Goal: Obtain resource: Obtain resource

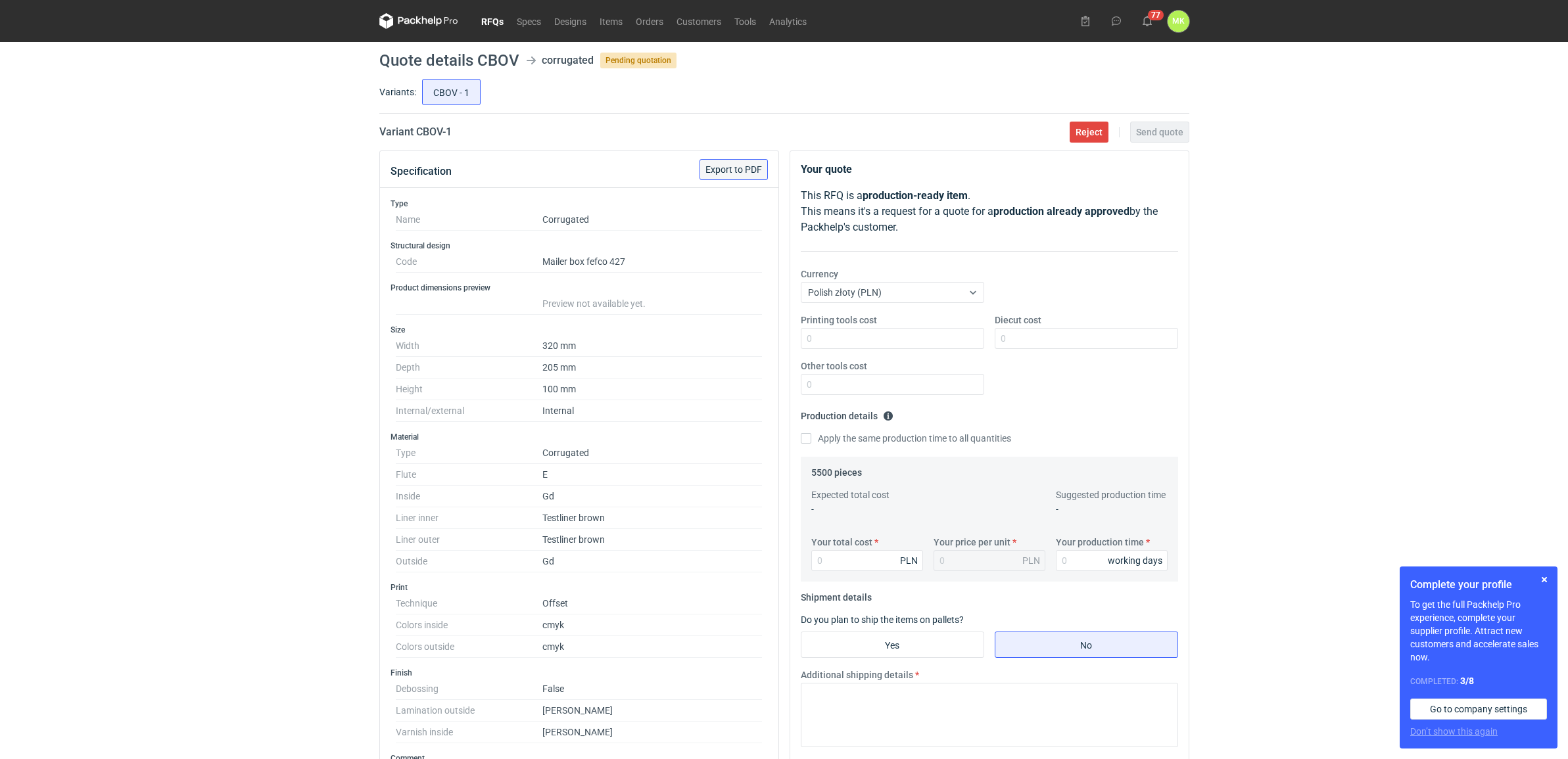
click at [747, 163] on button "Export to PDF" at bounding box center [733, 169] width 68 height 21
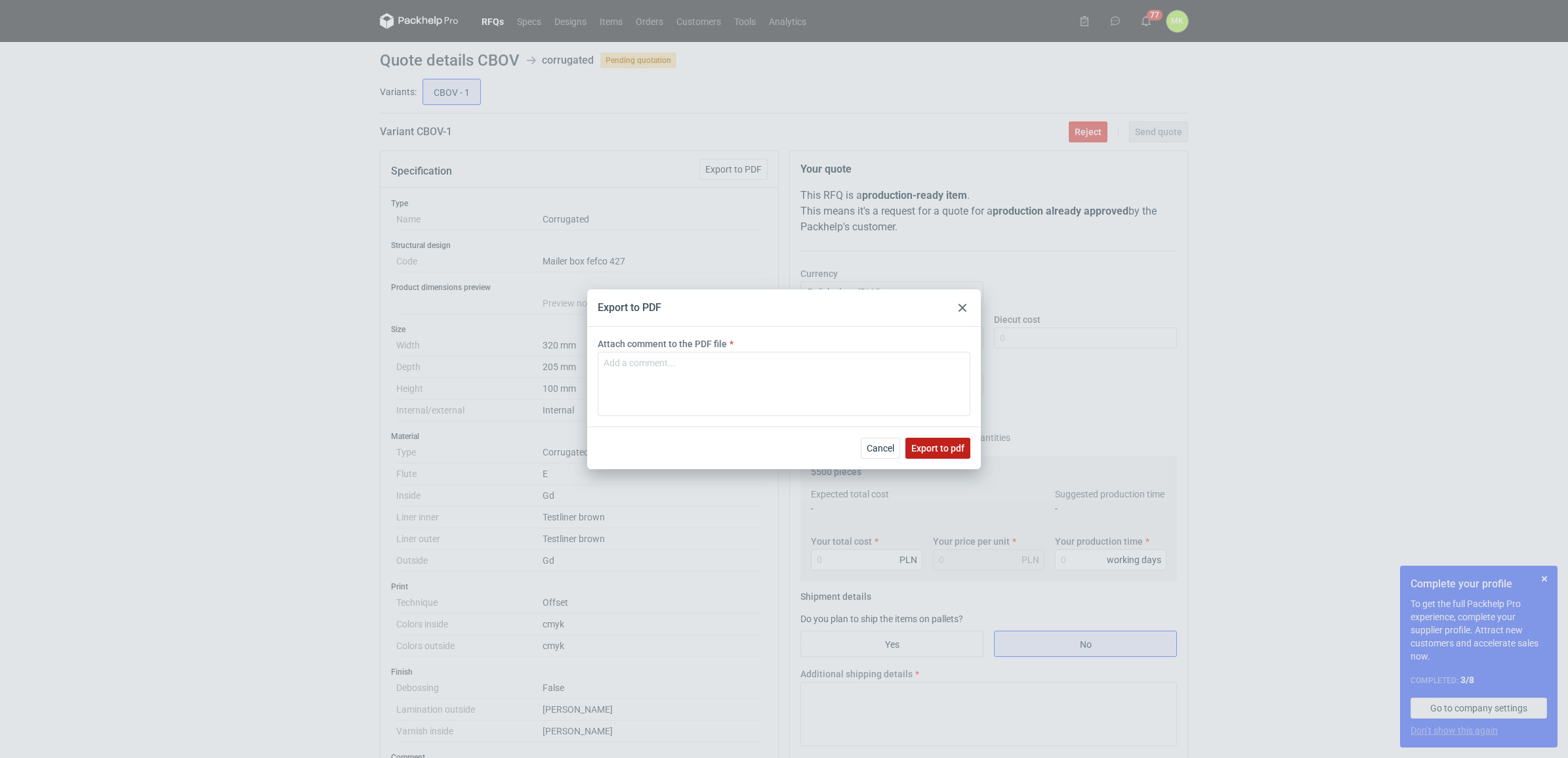
click at [917, 440] on button "Export to pdf" at bounding box center [938, 447] width 65 height 21
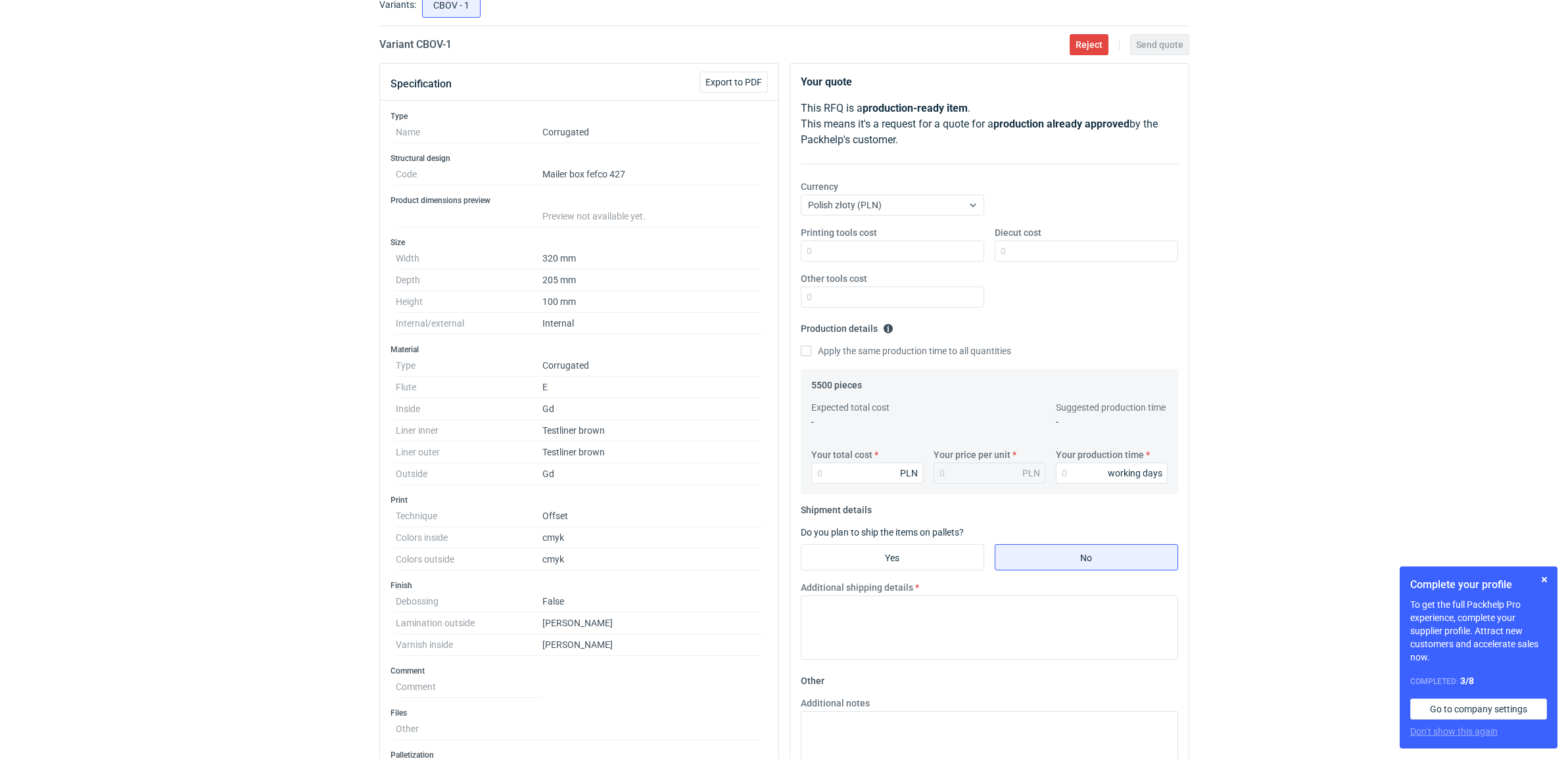
scroll to position [498, 0]
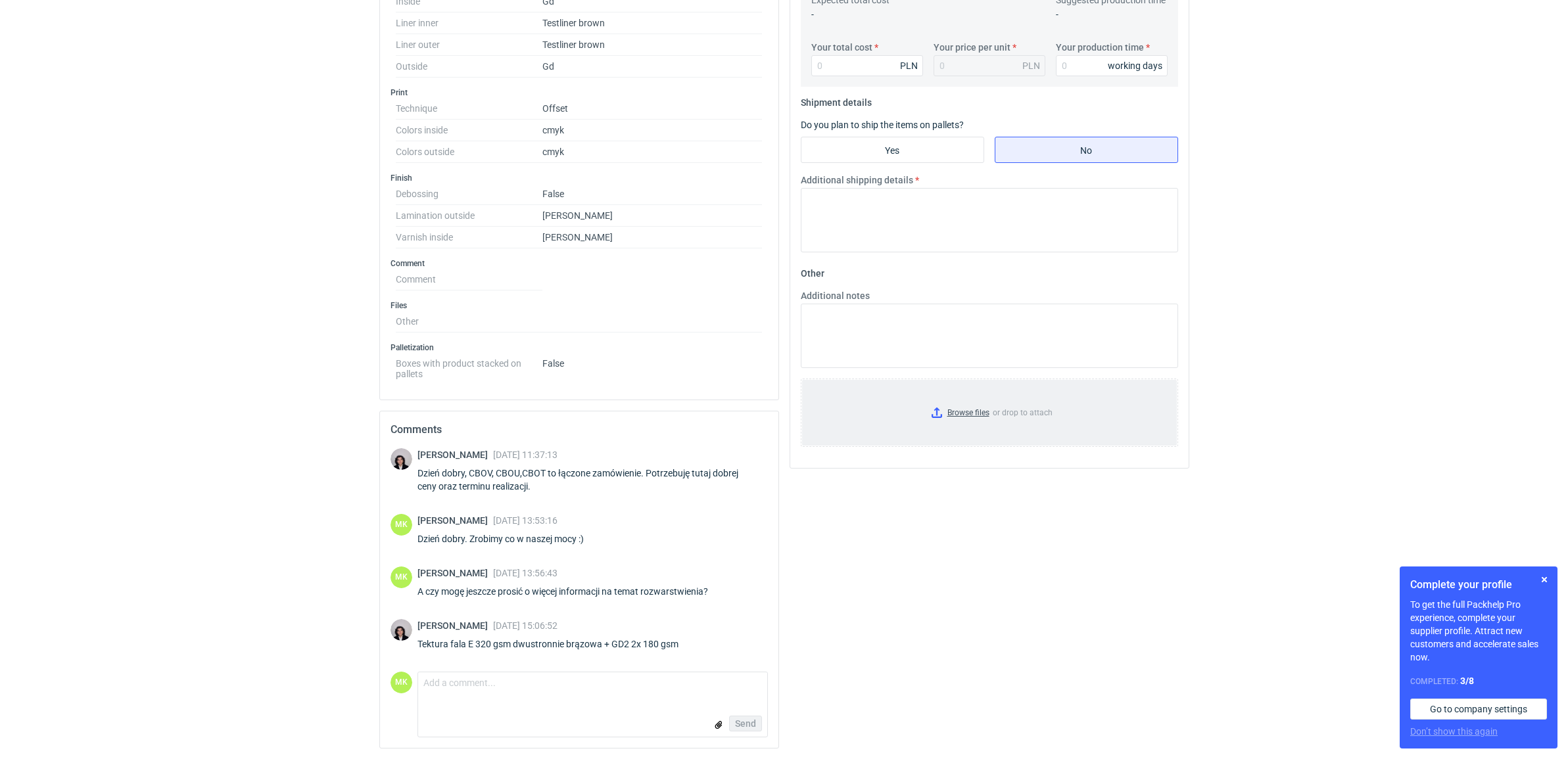
click at [944, 409] on input "Browse files or drop to attach" at bounding box center [989, 412] width 375 height 65
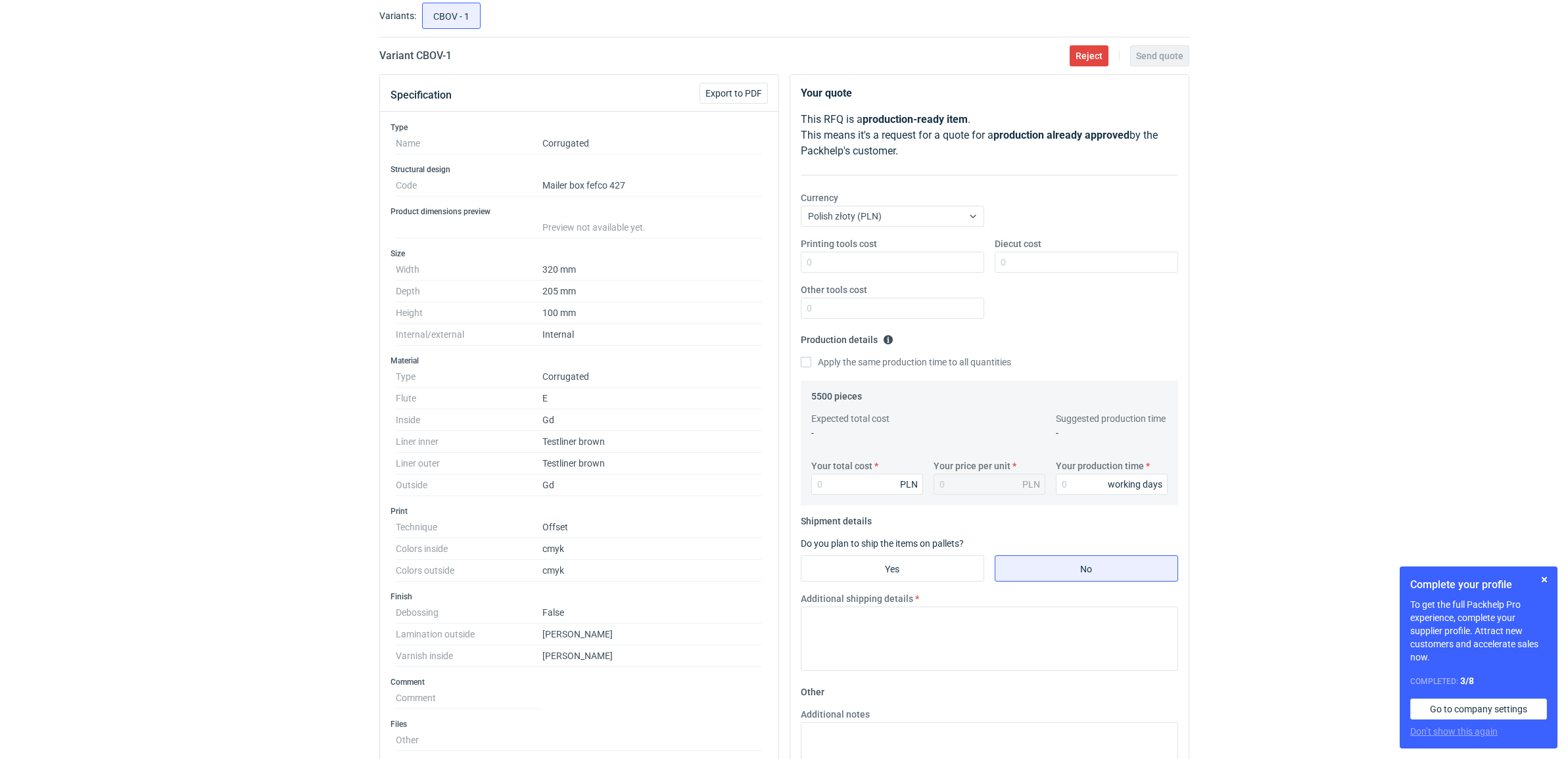
scroll to position [0, 0]
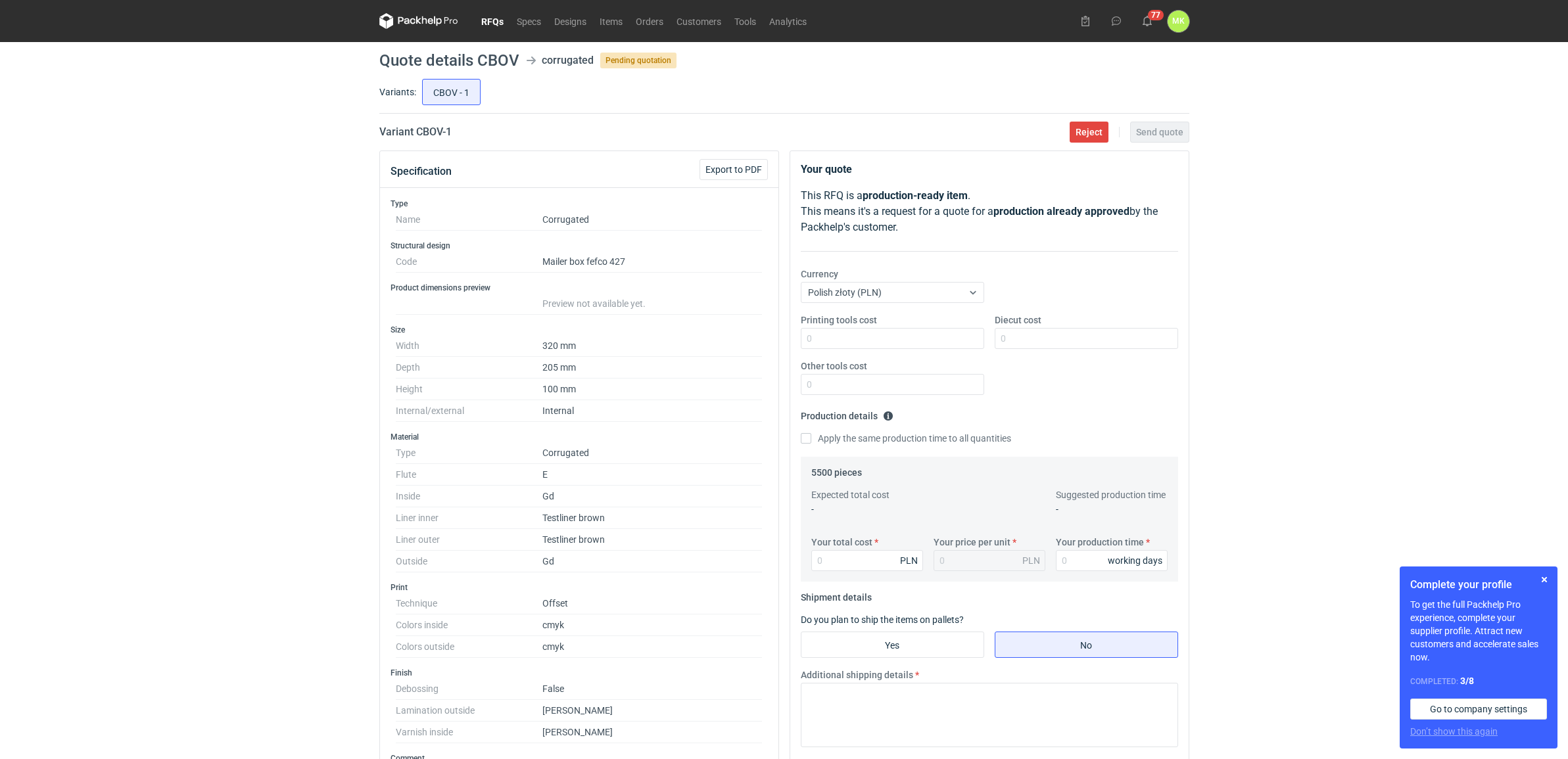
click at [498, 22] on link "RFQs" at bounding box center [493, 21] width 36 height 16
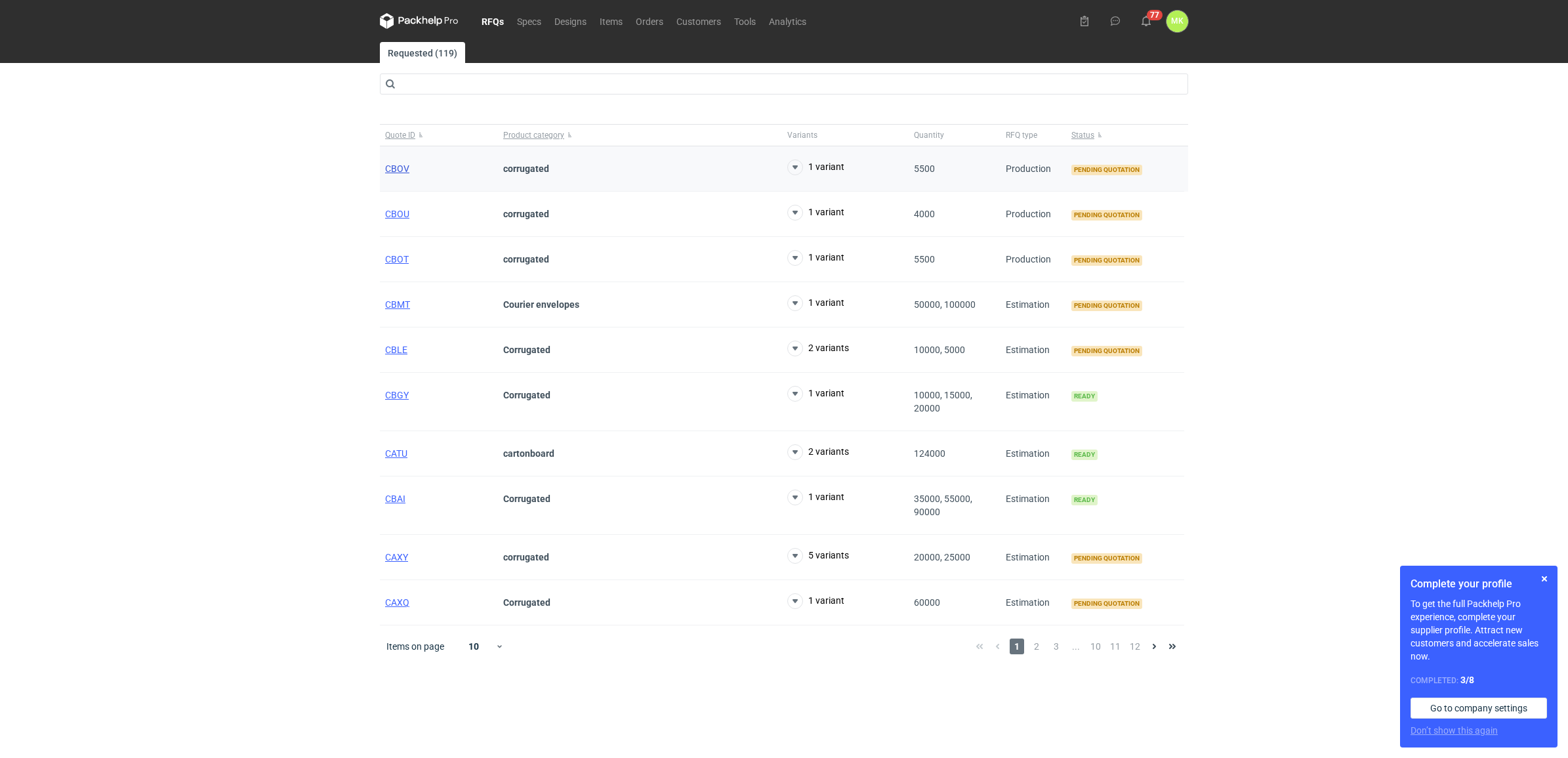
click at [401, 165] on span "CBOV" at bounding box center [397, 168] width 25 height 11
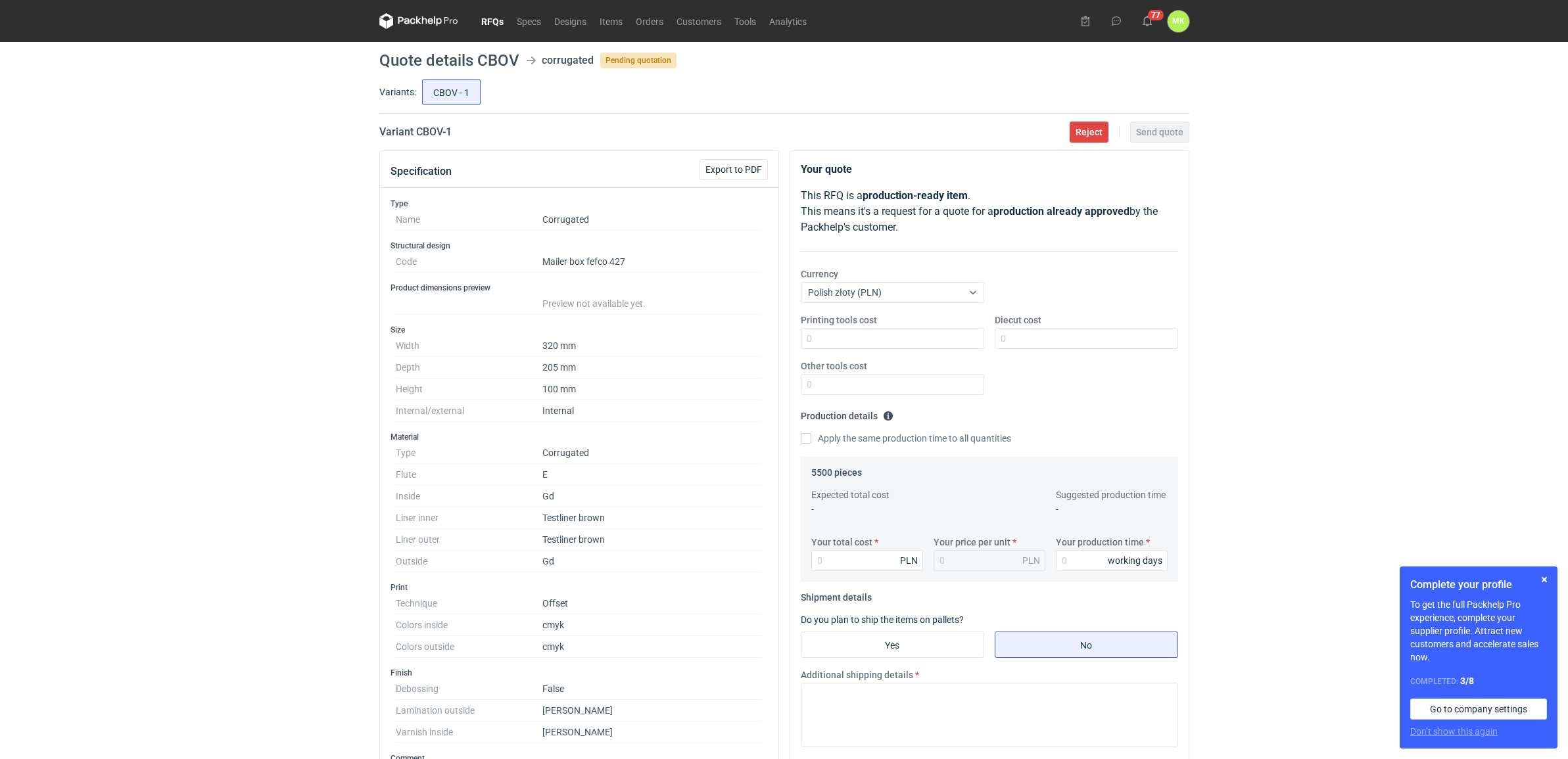
click at [496, 17] on link "RFQs" at bounding box center [493, 21] width 36 height 16
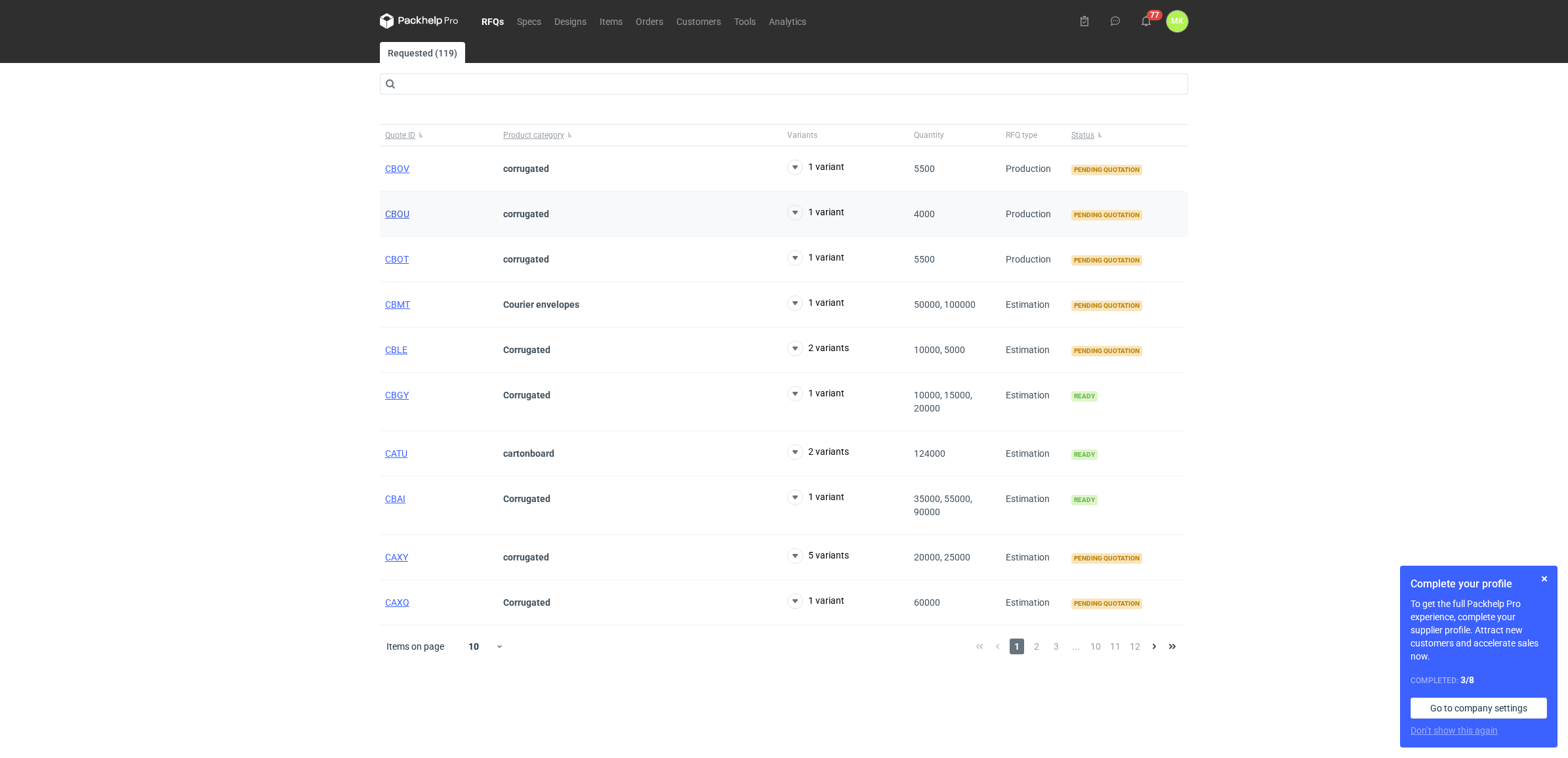
click at [393, 215] on span "CBOU" at bounding box center [397, 214] width 25 height 11
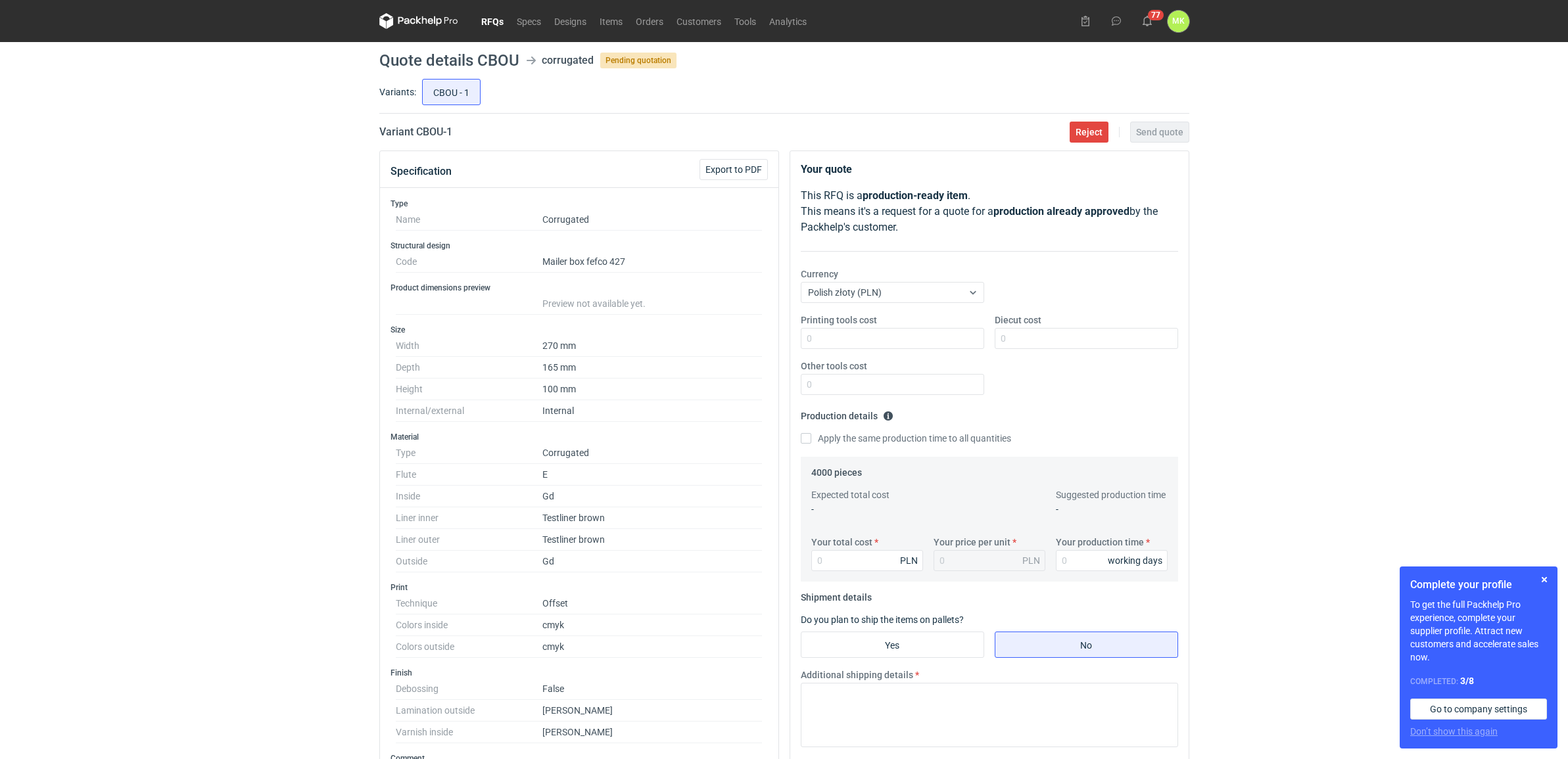
click at [500, 13] on link "RFQs" at bounding box center [493, 21] width 36 height 16
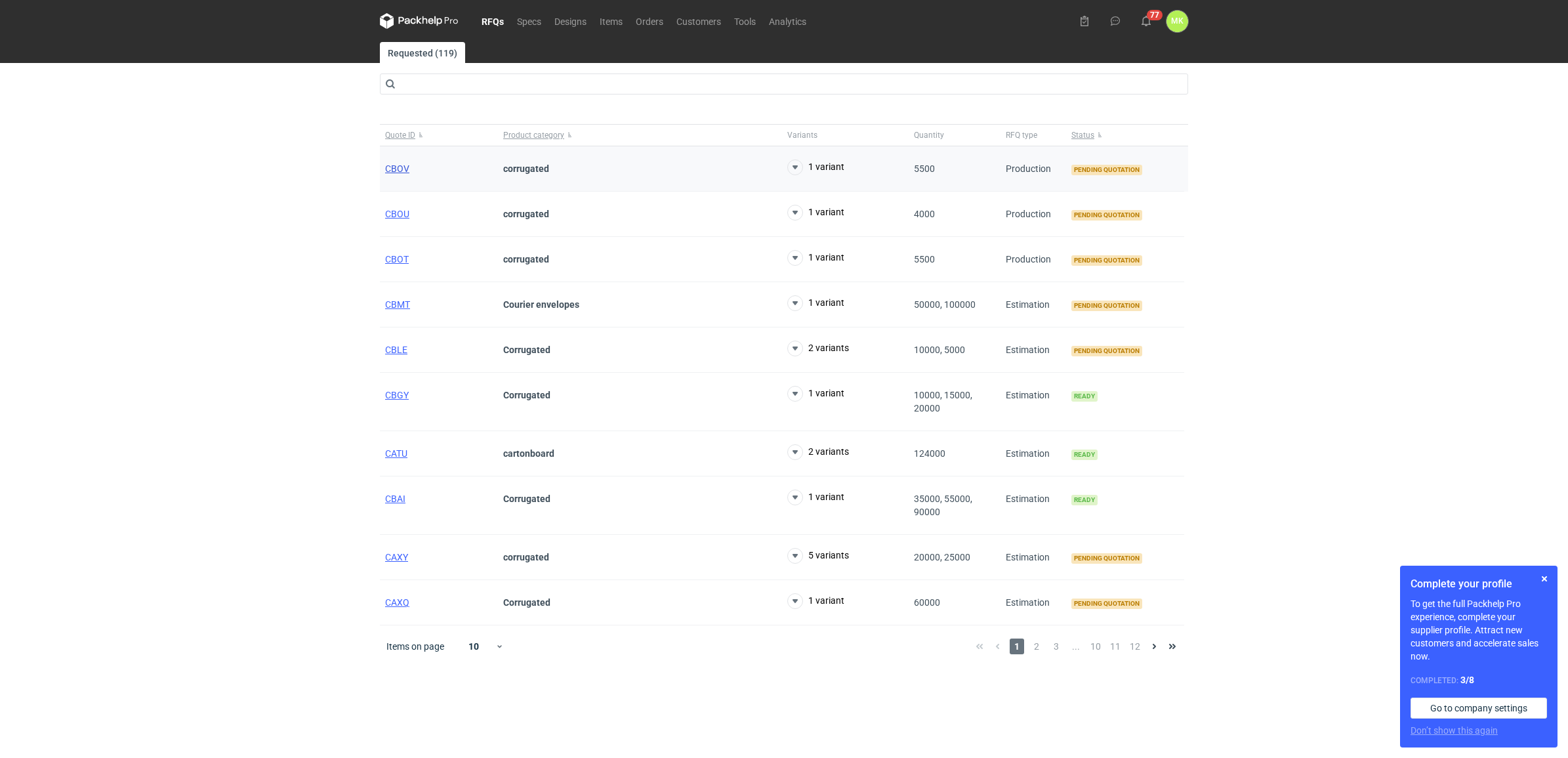
click at [392, 166] on span "CBOV" at bounding box center [397, 168] width 25 height 11
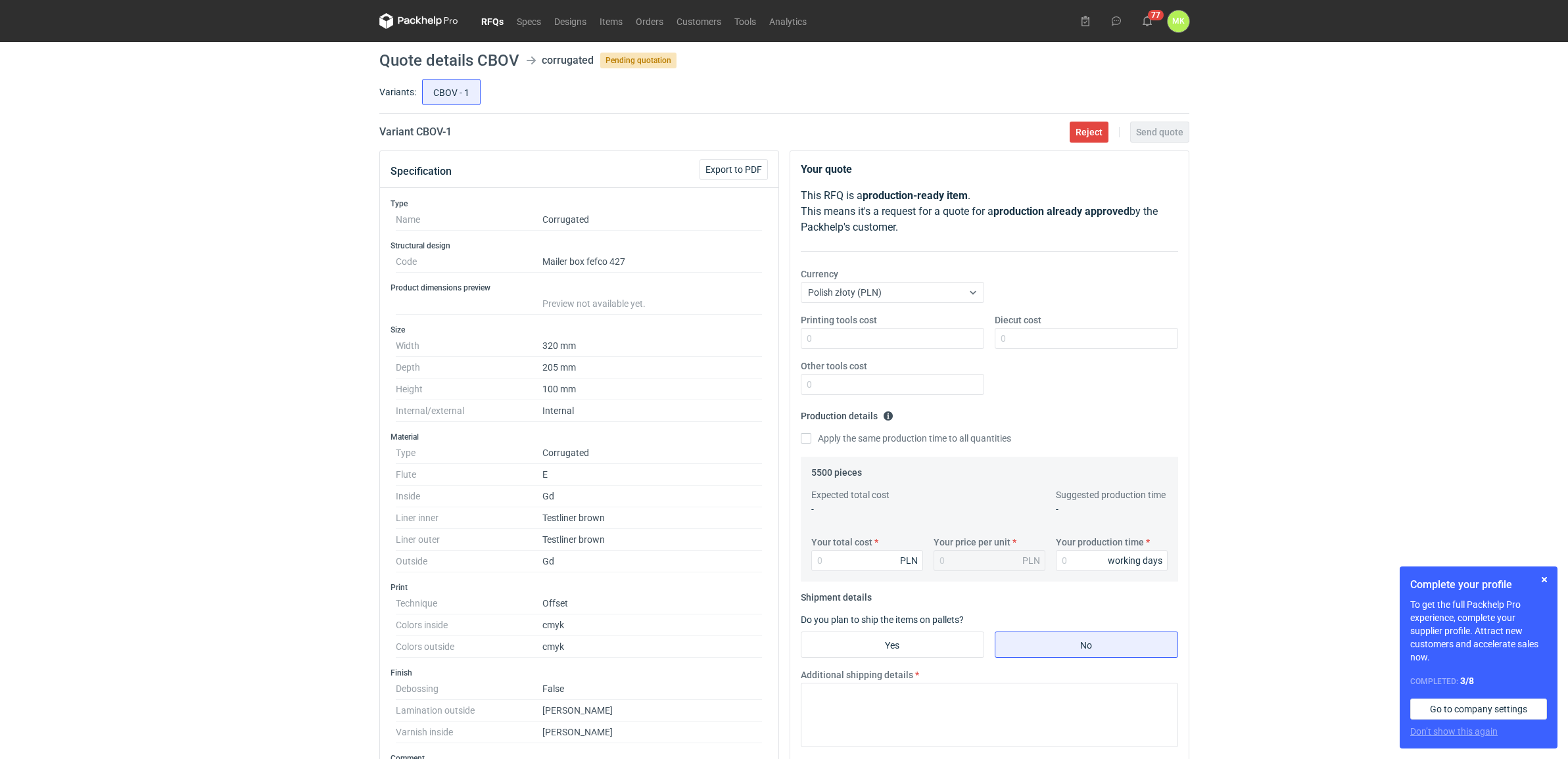
drag, startPoint x: 498, startPoint y: 21, endPoint x: 472, endPoint y: 31, distance: 27.9
click at [498, 21] on link "RFQs" at bounding box center [493, 21] width 36 height 16
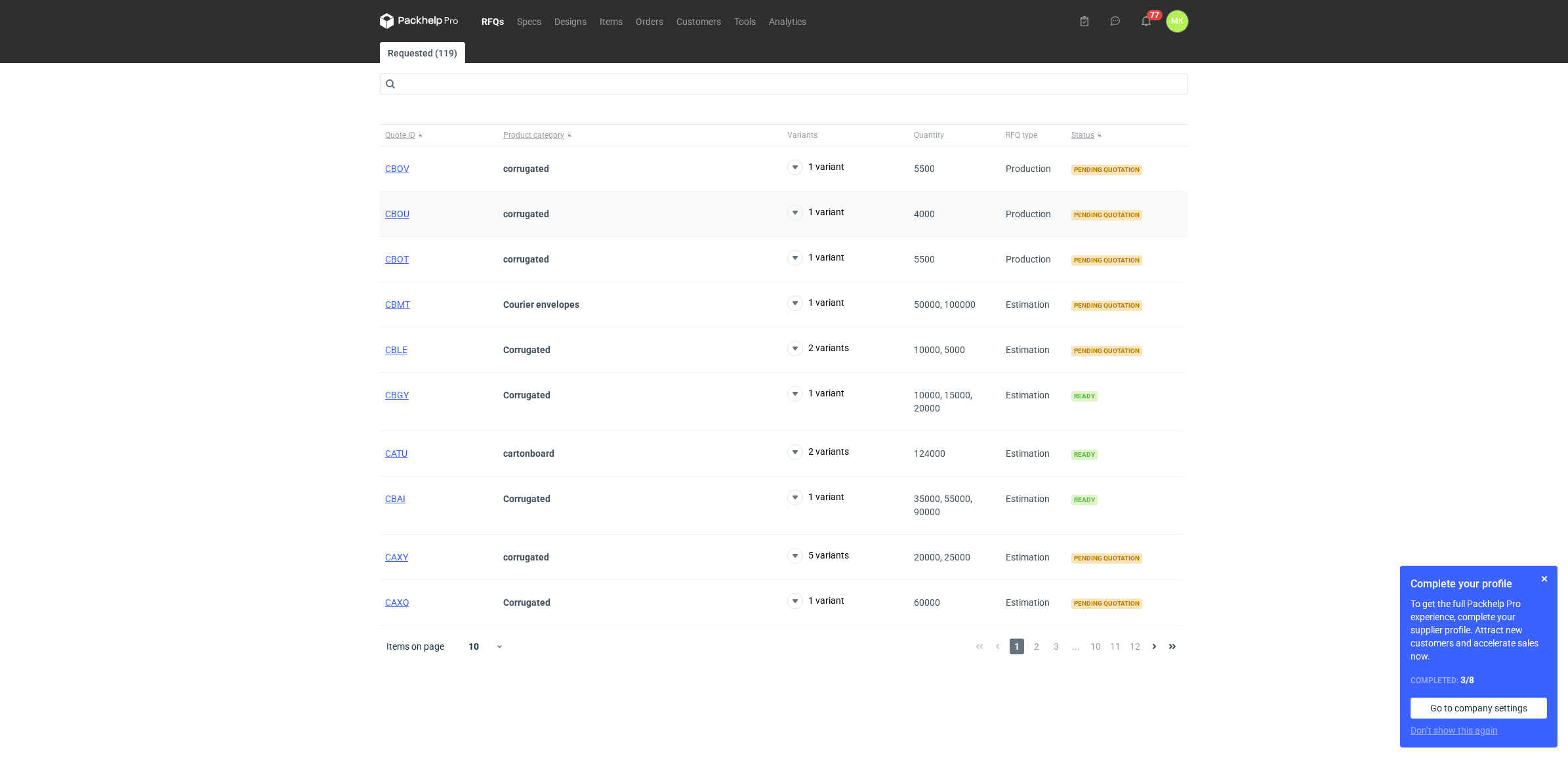
click at [387, 214] on span "CBOU" at bounding box center [397, 214] width 25 height 11
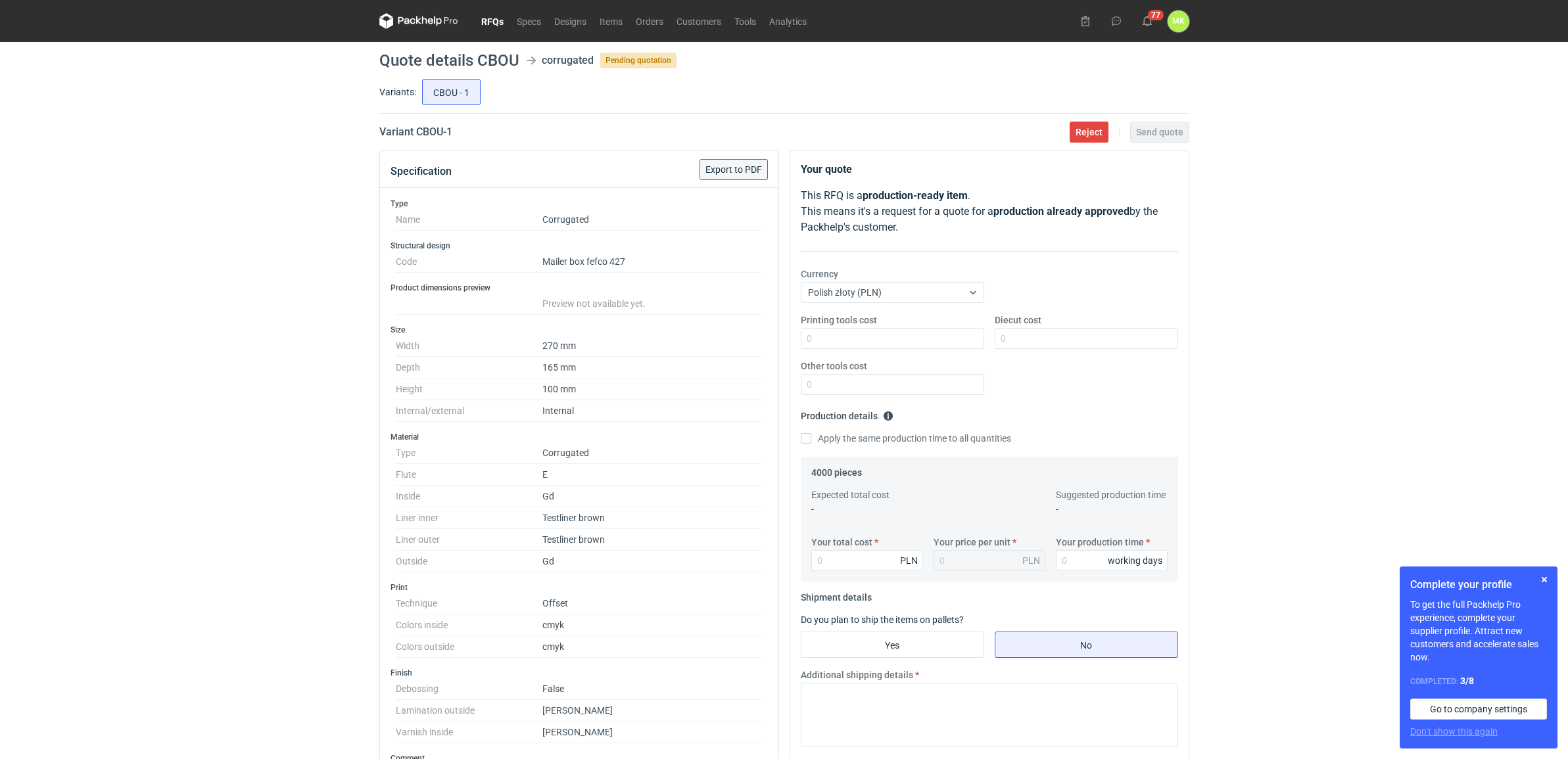
click at [738, 160] on button "Export to PDF" at bounding box center [733, 169] width 68 height 21
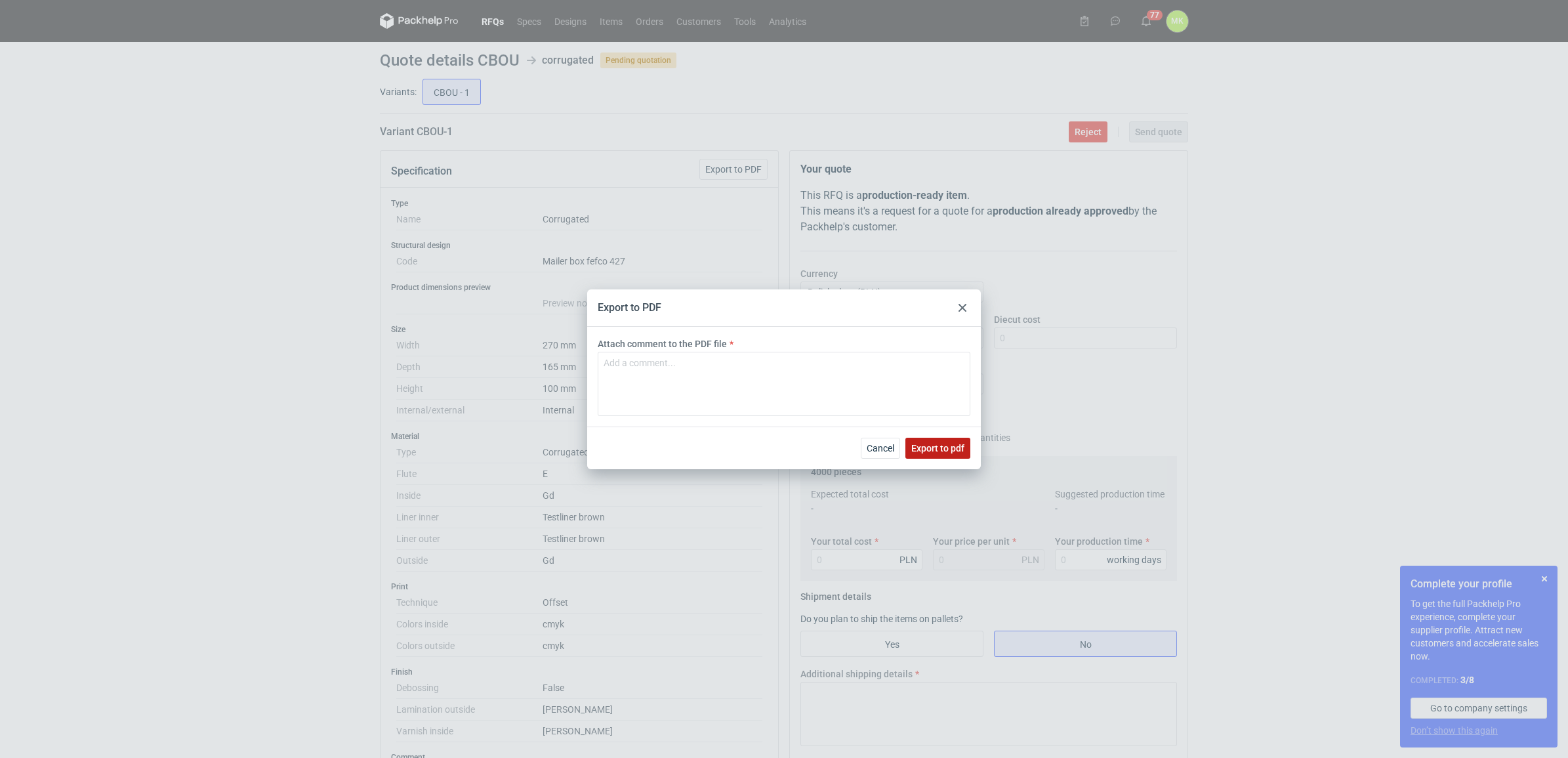
click at [933, 441] on button "Export to pdf" at bounding box center [938, 447] width 65 height 21
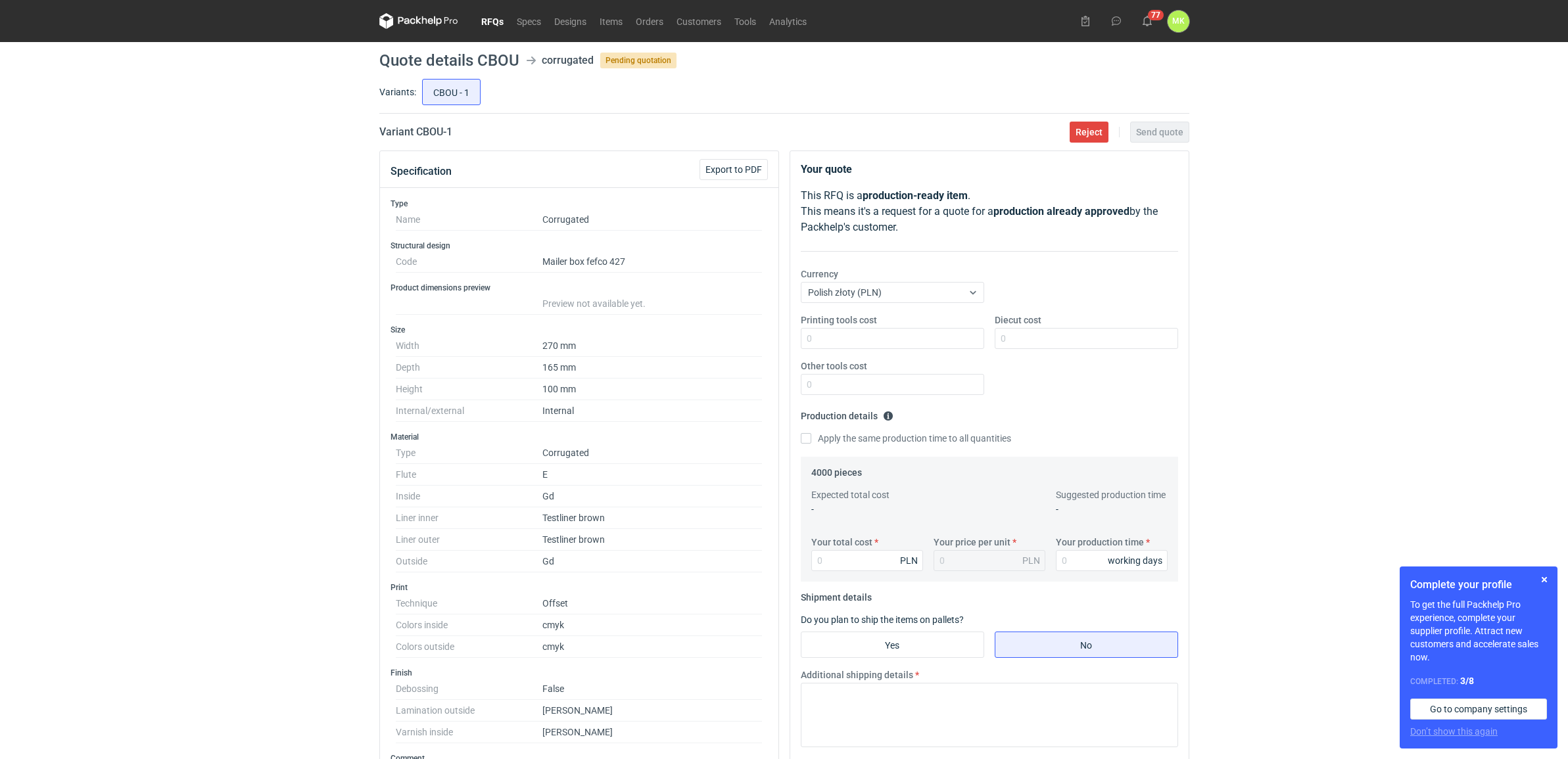
click at [501, 17] on link "RFQs" at bounding box center [493, 21] width 36 height 16
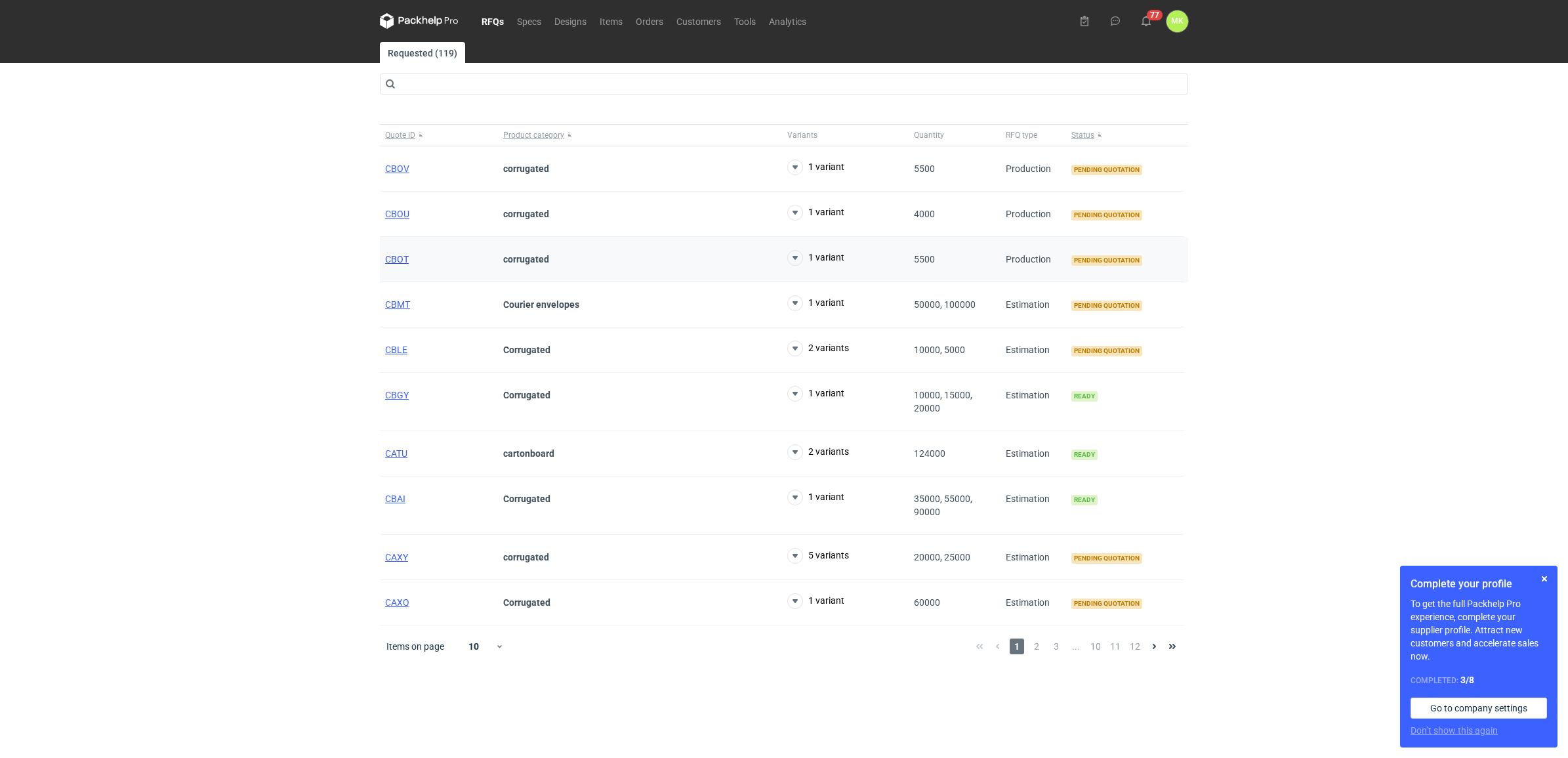
click at [396, 261] on span "CBOT" at bounding box center [397, 259] width 24 height 11
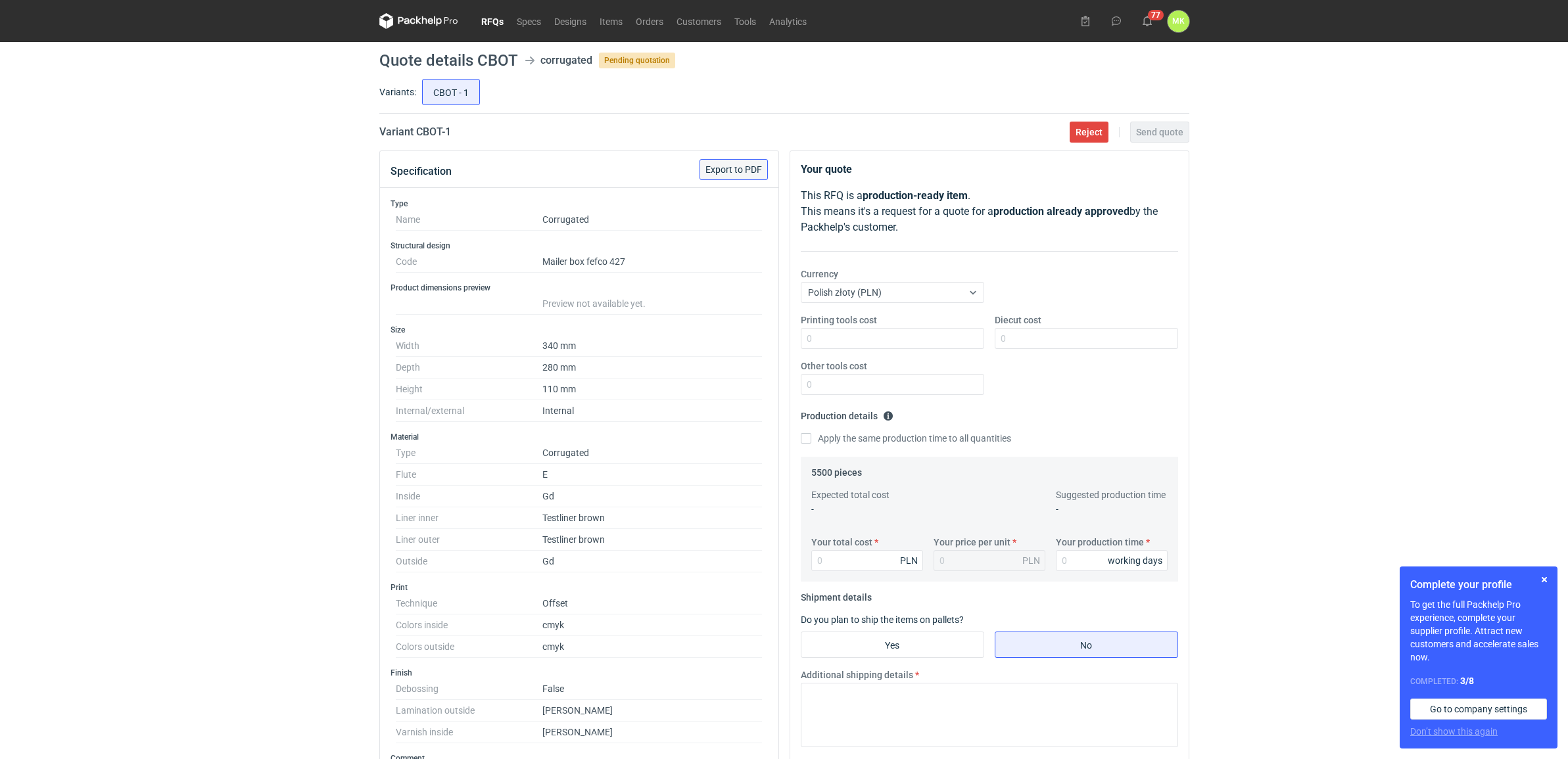
click at [738, 168] on span "Export to PDF" at bounding box center [733, 169] width 56 height 9
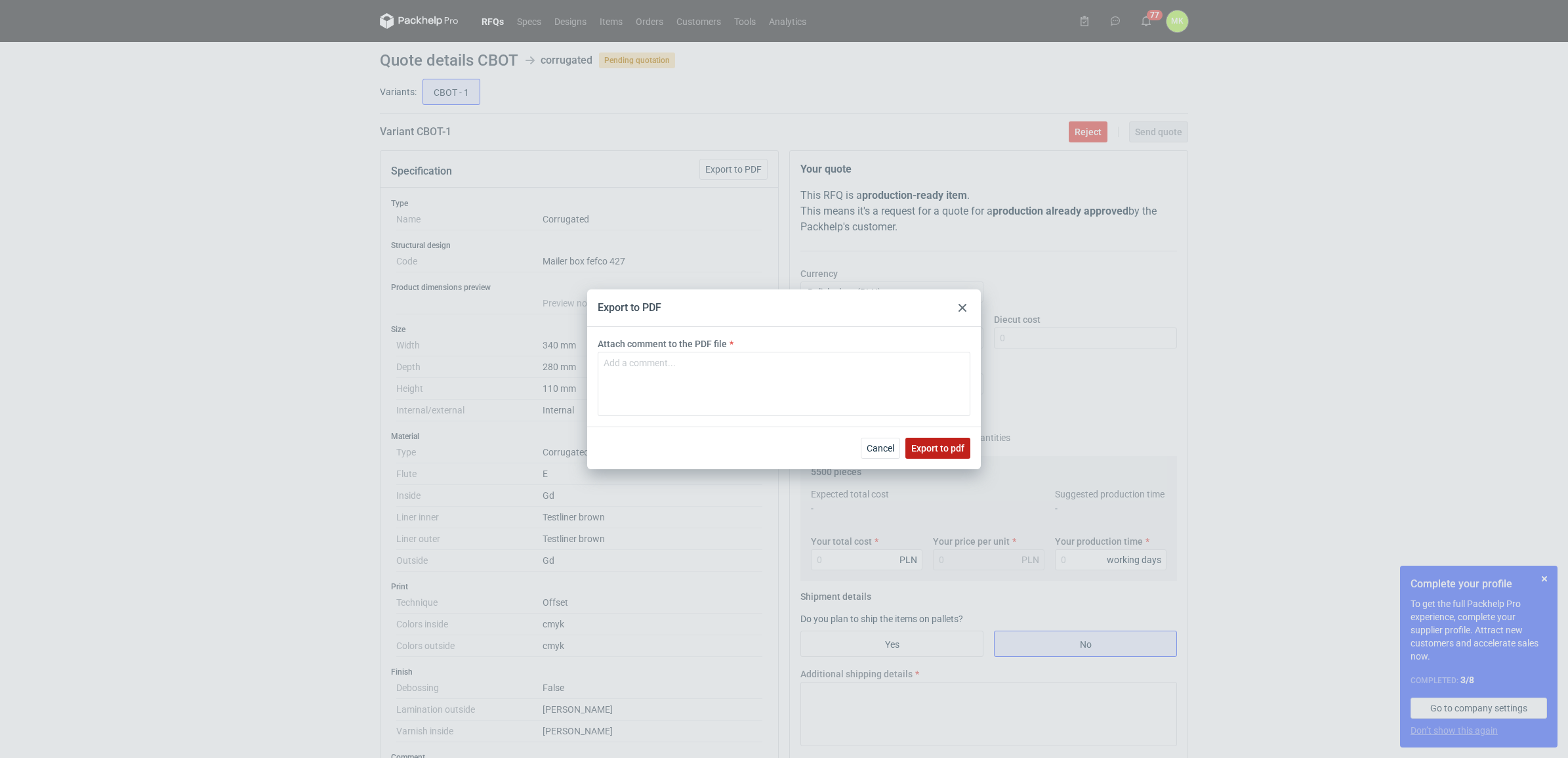
click at [926, 449] on span "Export to pdf" at bounding box center [938, 447] width 53 height 9
